Goal: Transaction & Acquisition: Purchase product/service

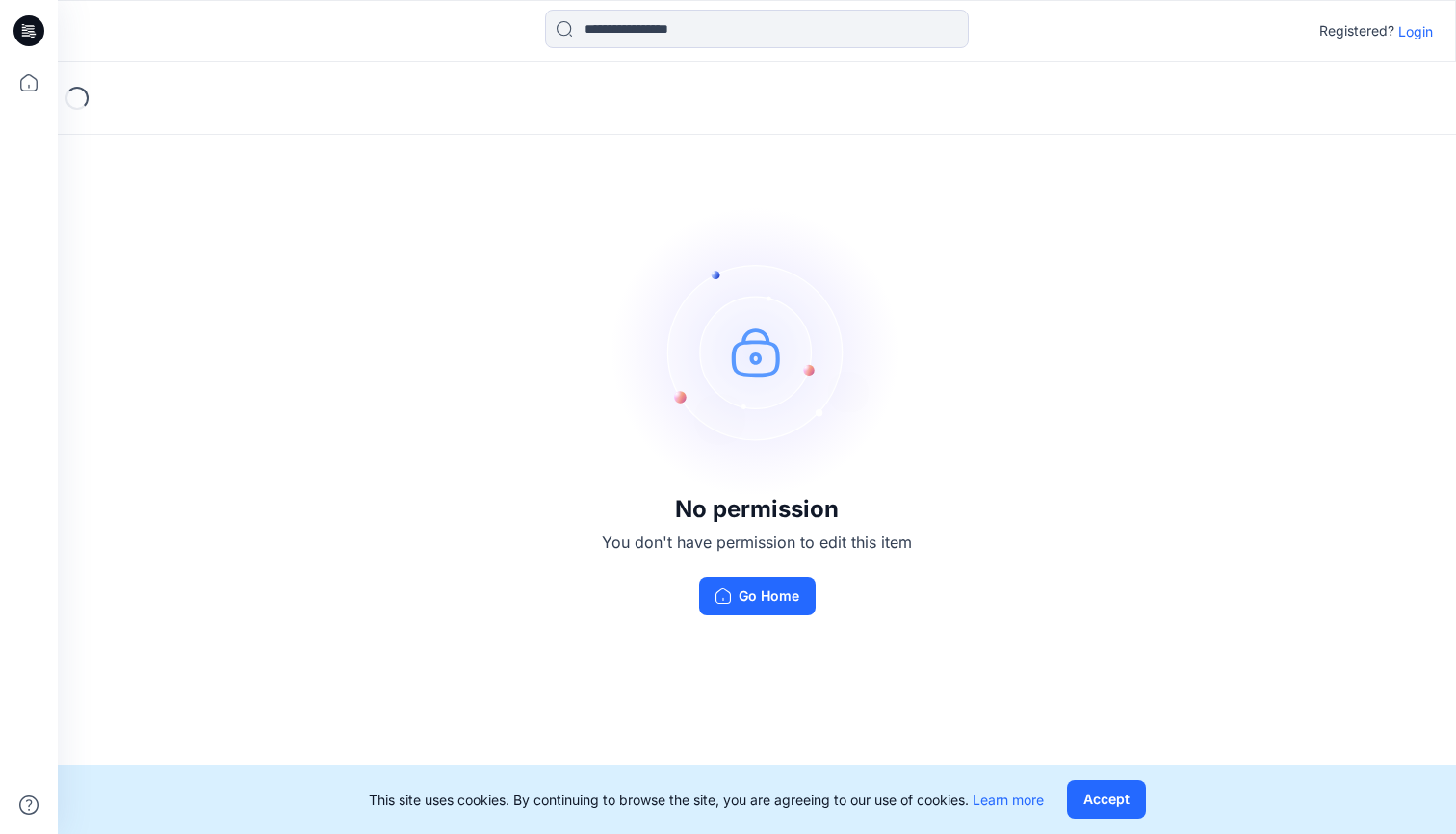
click at [1421, 28] on p "Login" at bounding box center [1415, 31] width 35 height 21
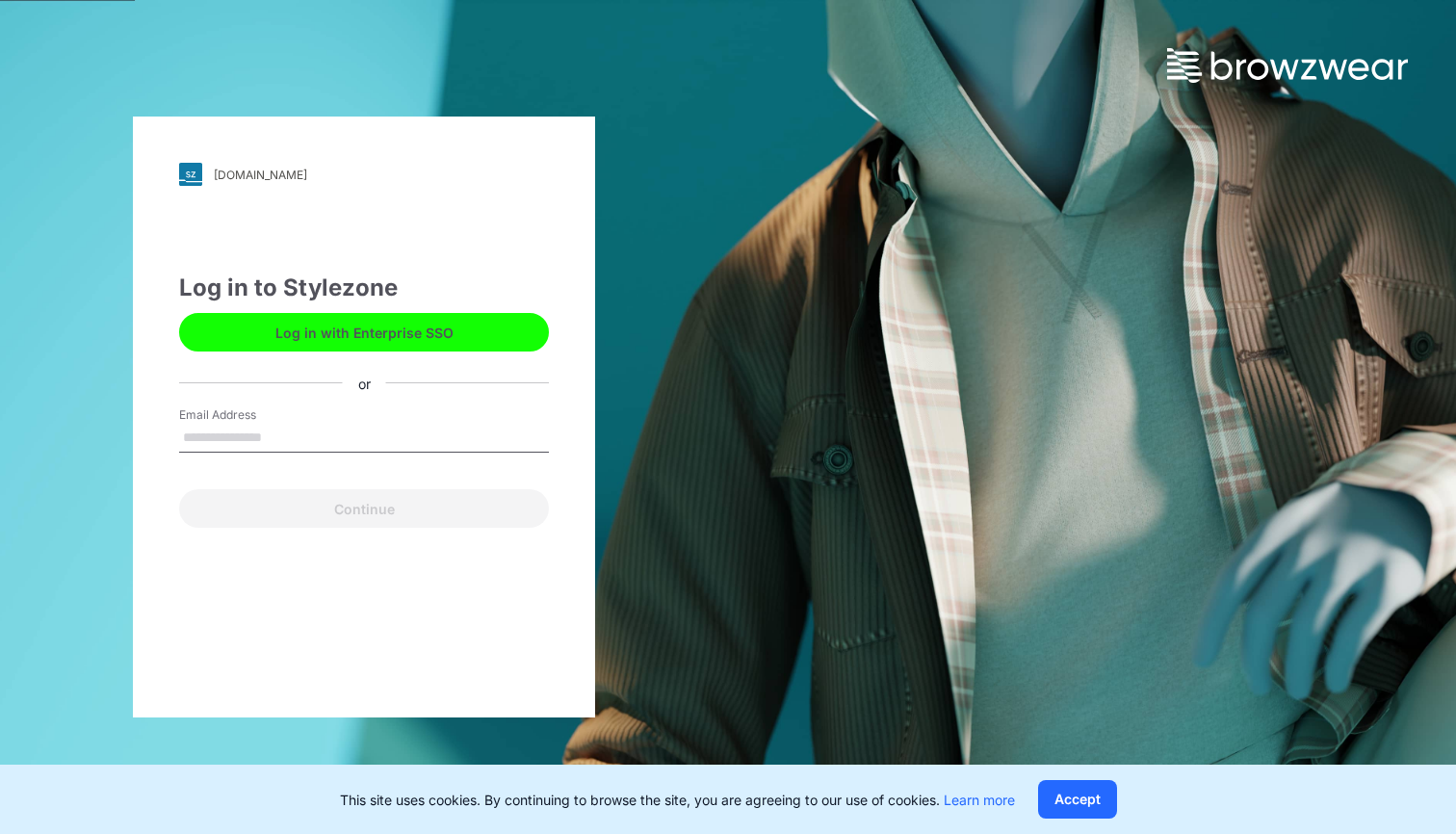
click at [253, 432] on input "Email Address" at bounding box center [364, 438] width 370 height 29
type input "**********"
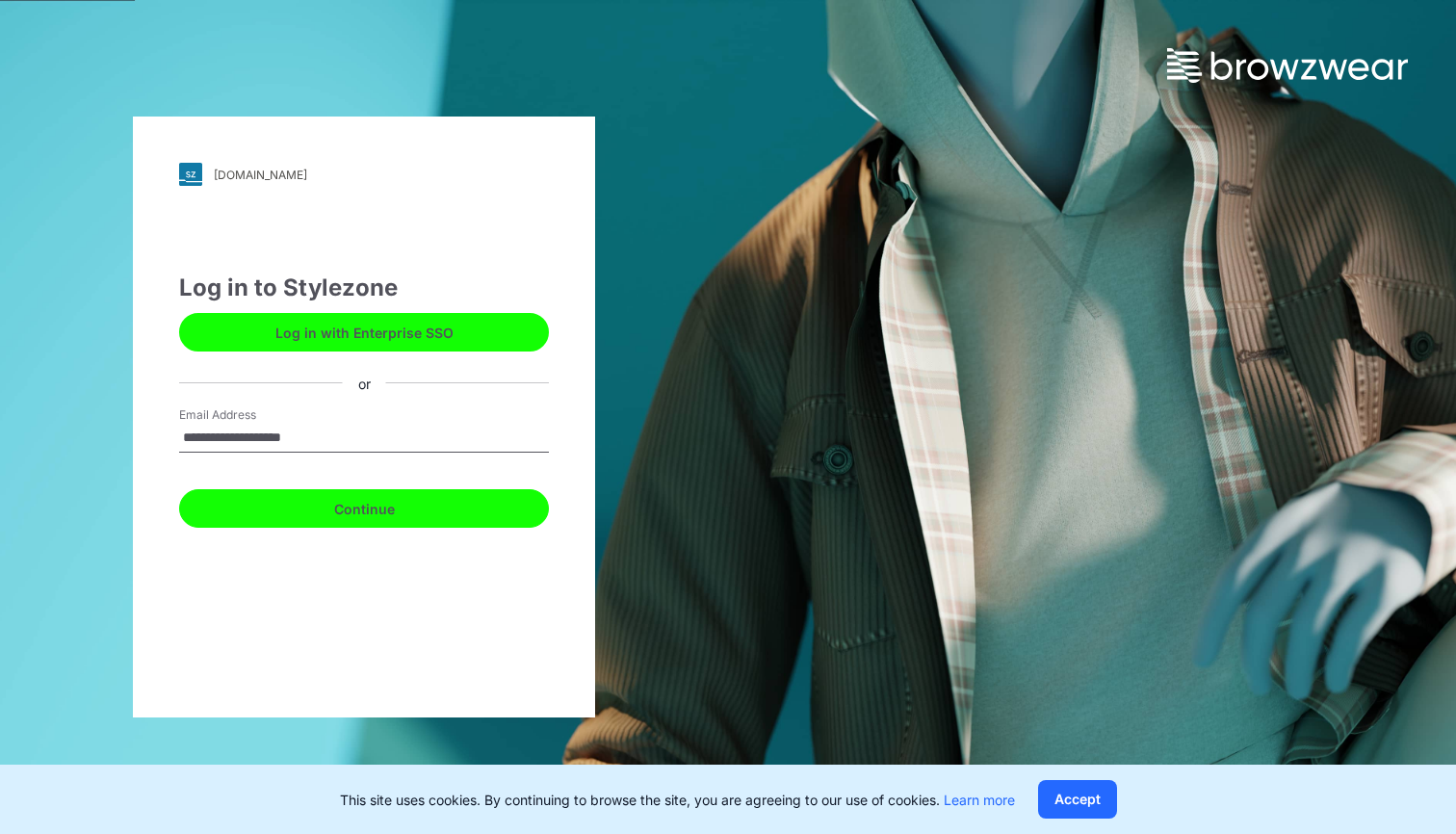
click at [294, 511] on button "Continue" at bounding box center [364, 508] width 370 height 38
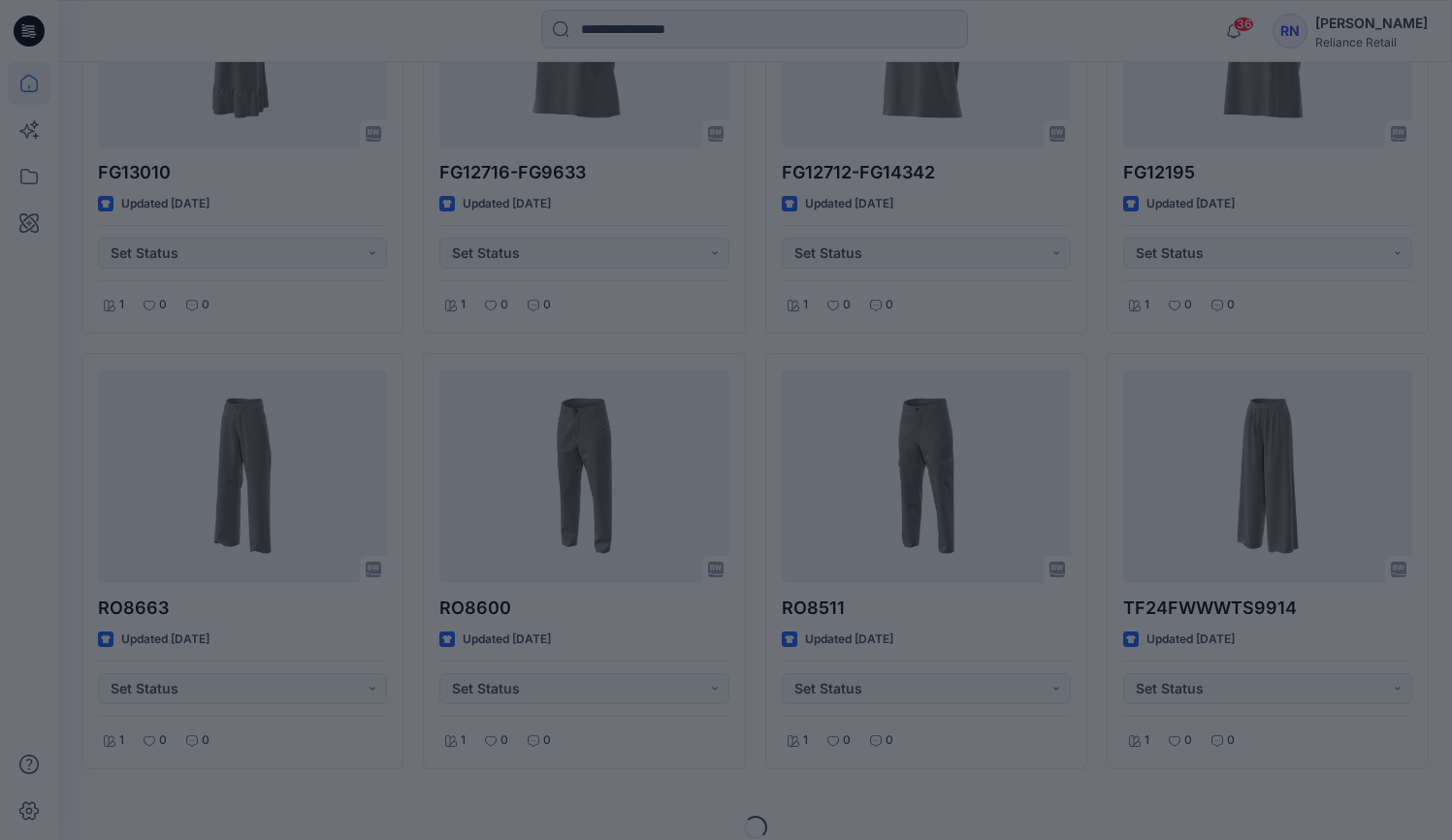
scroll to position [1160, 0]
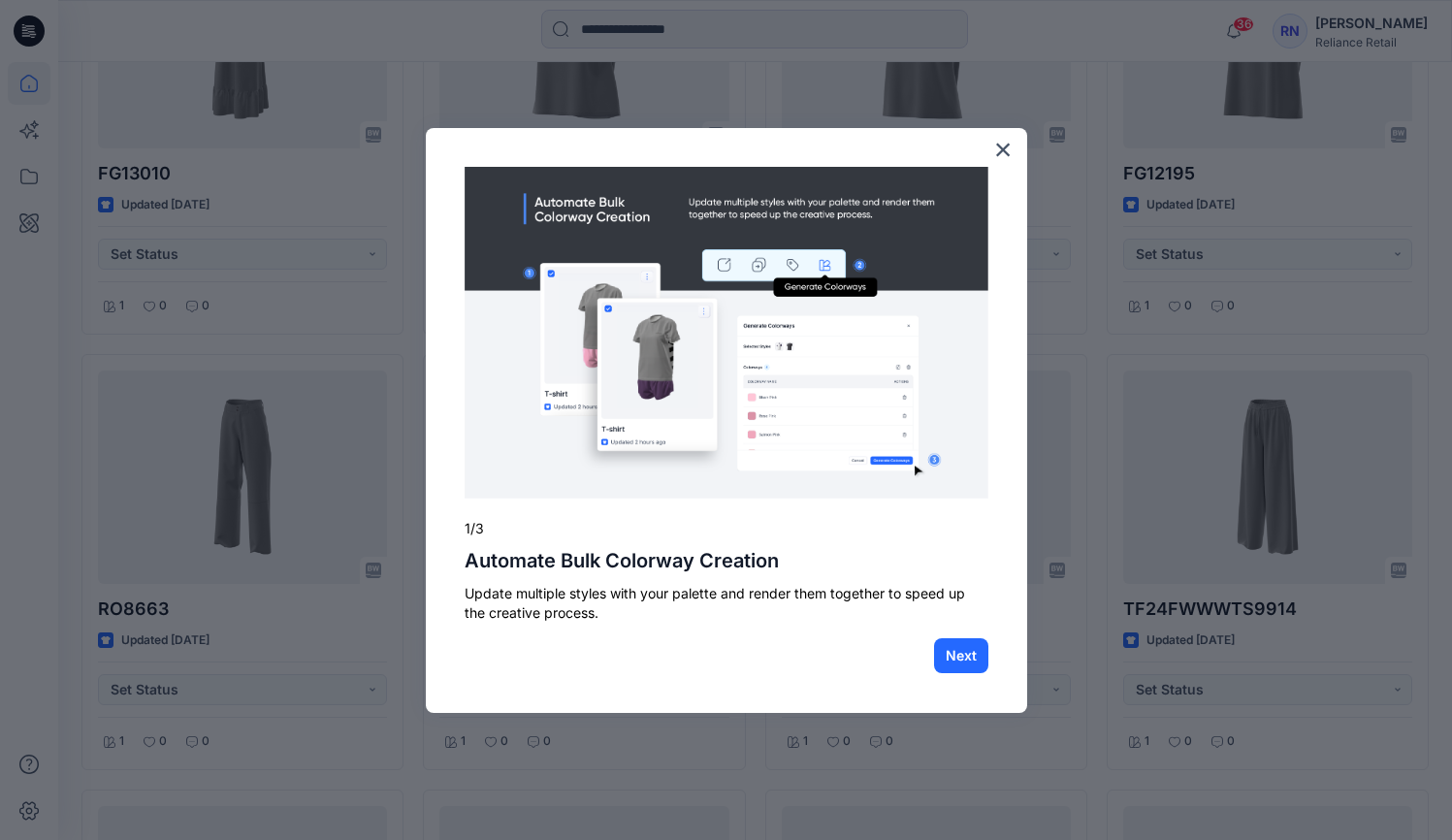
click at [197, 489] on div at bounding box center [726, 420] width 1452 height 840
click at [1004, 149] on button "×" at bounding box center [1003, 149] width 19 height 31
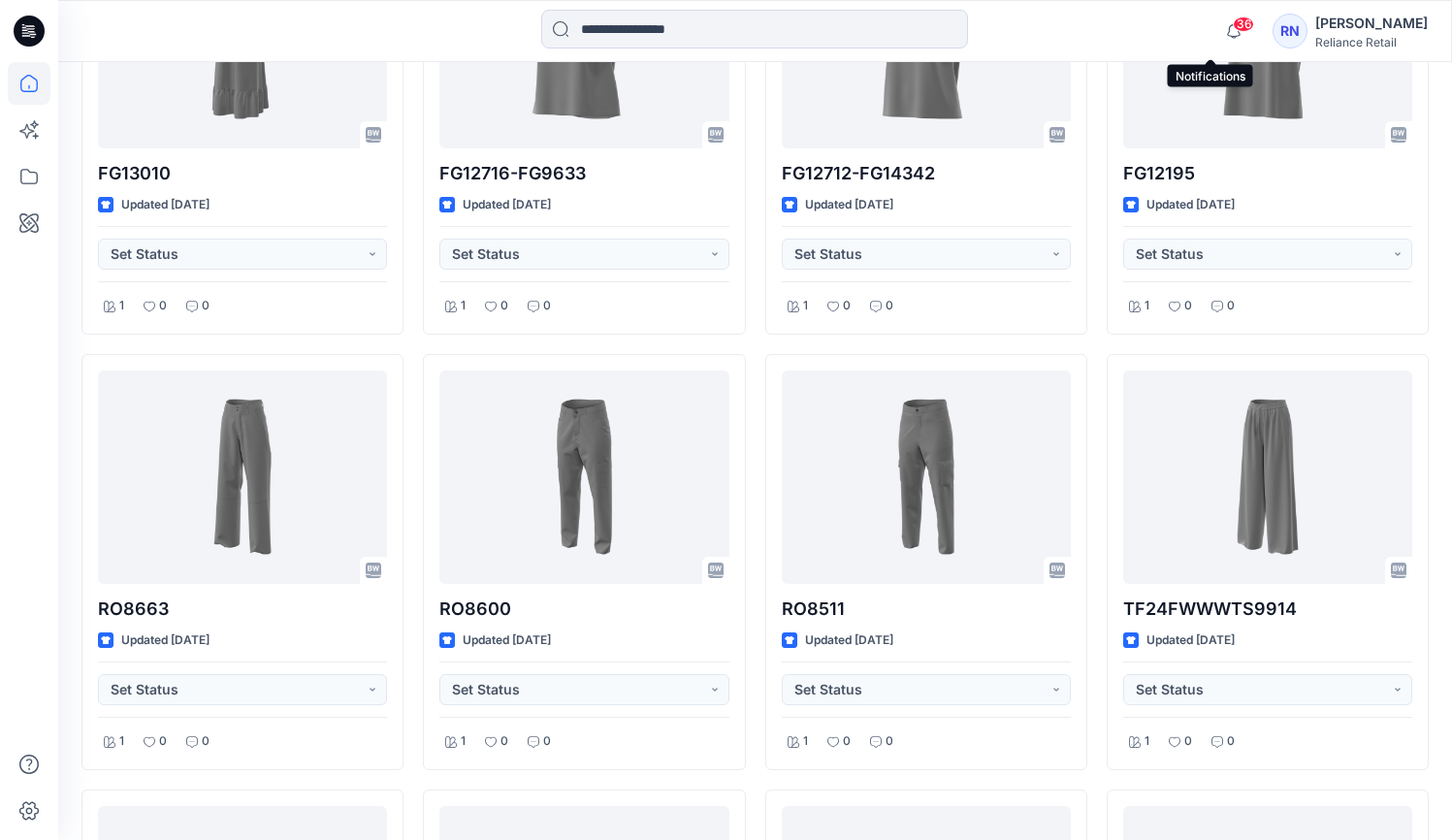
click at [1234, 28] on span "36" at bounding box center [1243, 25] width 21 height 16
